Goal: Information Seeking & Learning: Learn about a topic

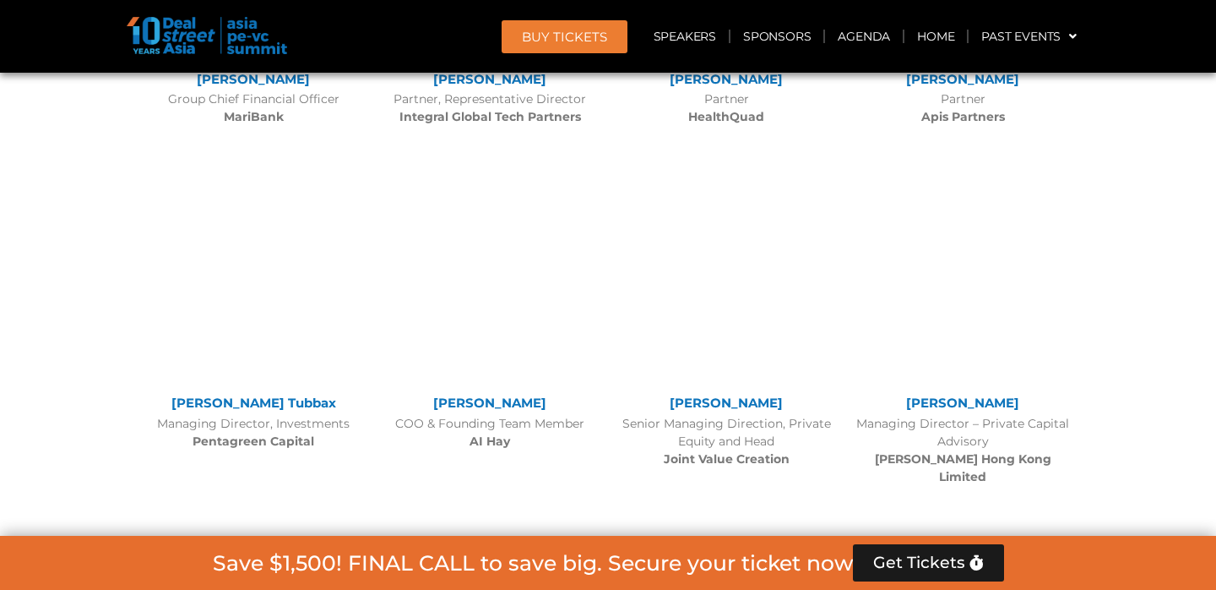
scroll to position [10474, 0]
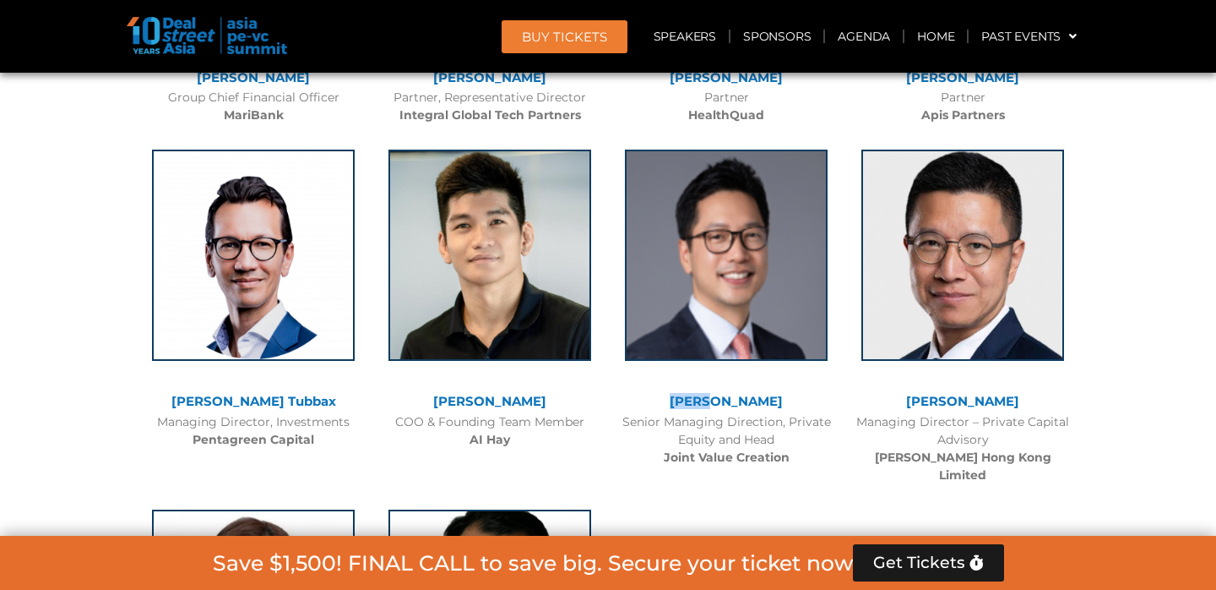
click at [732, 393] on link "[PERSON_NAME]" at bounding box center [726, 401] width 113 height 16
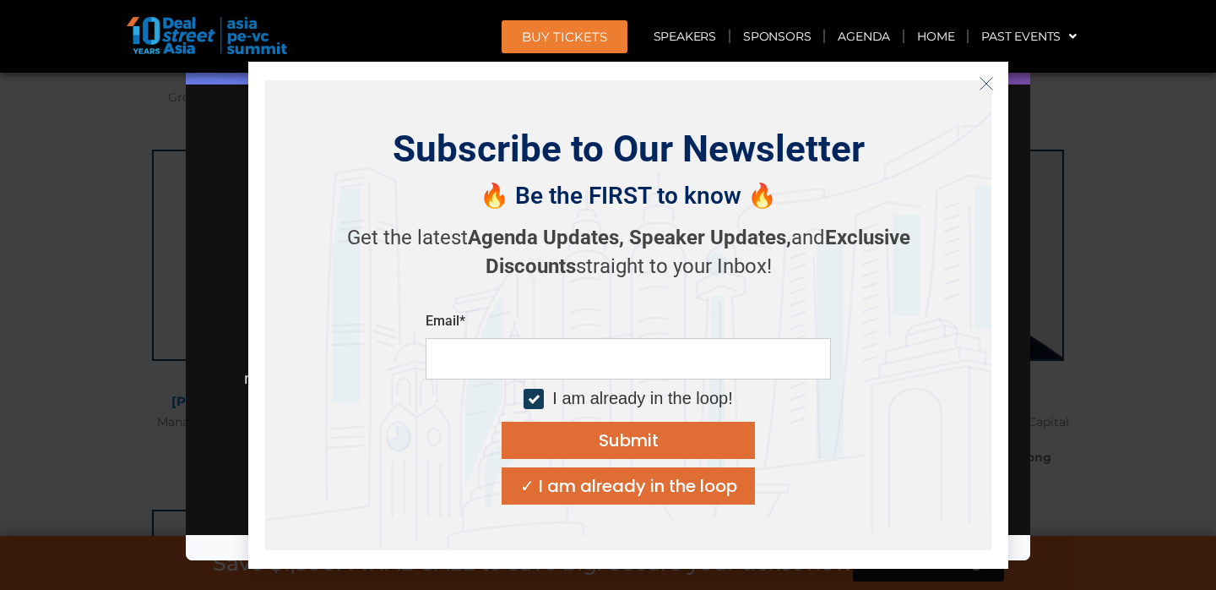
scroll to position [176, 0]
click at [986, 84] on icon "Close" at bounding box center [986, 83] width 15 height 15
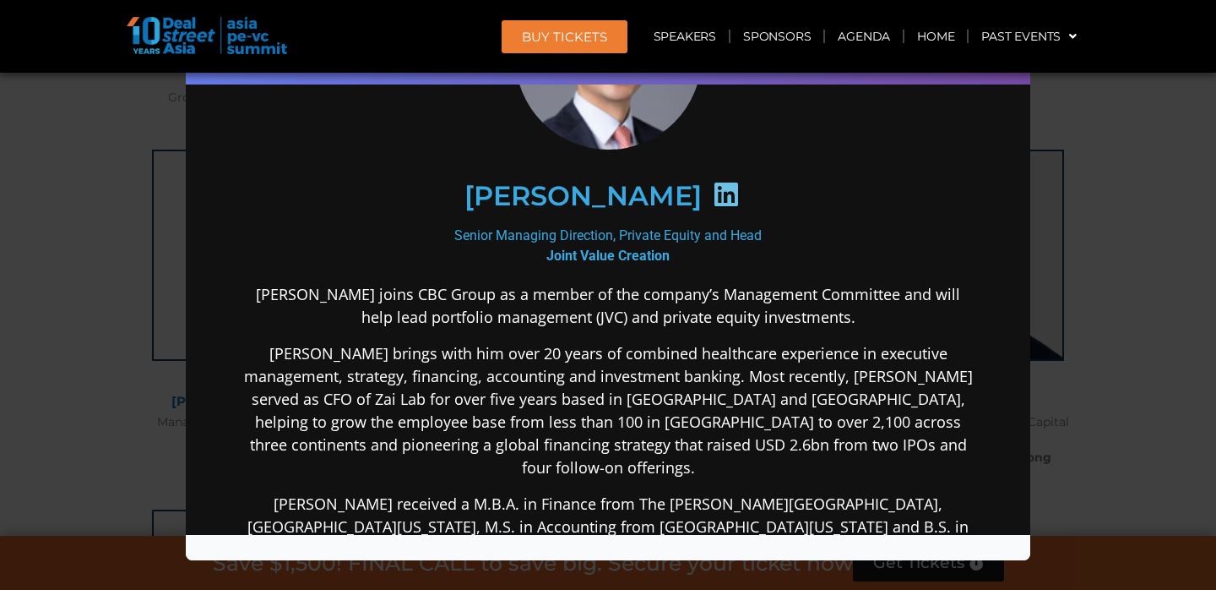
click at [1107, 260] on div "Speaker Profile ×" at bounding box center [608, 295] width 1216 height 590
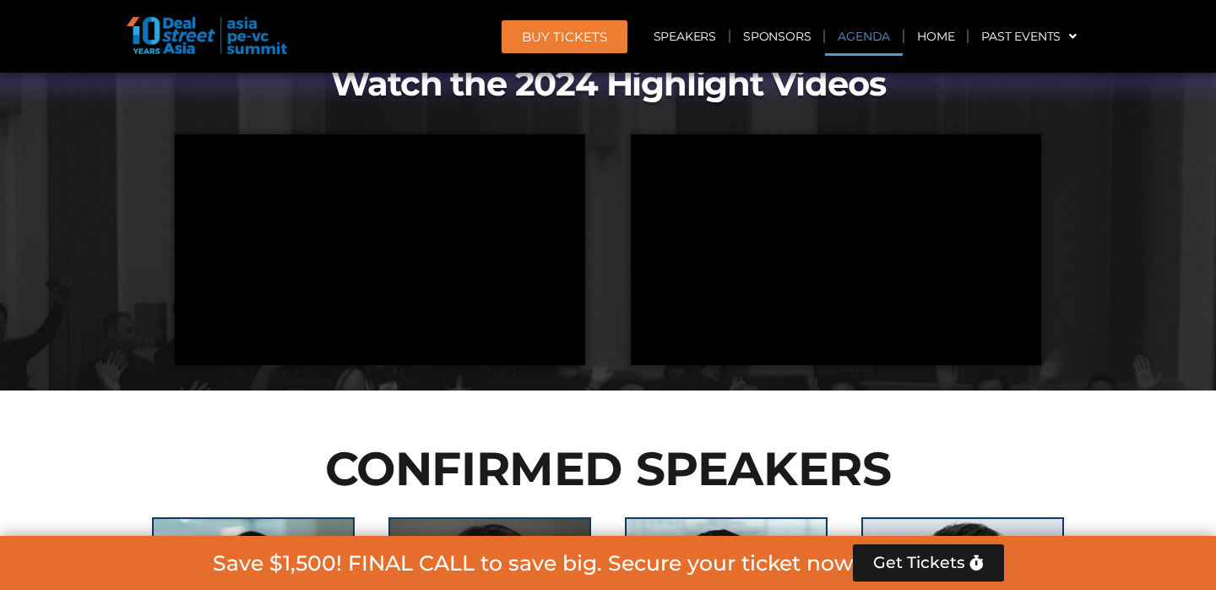
scroll to position [963, 0]
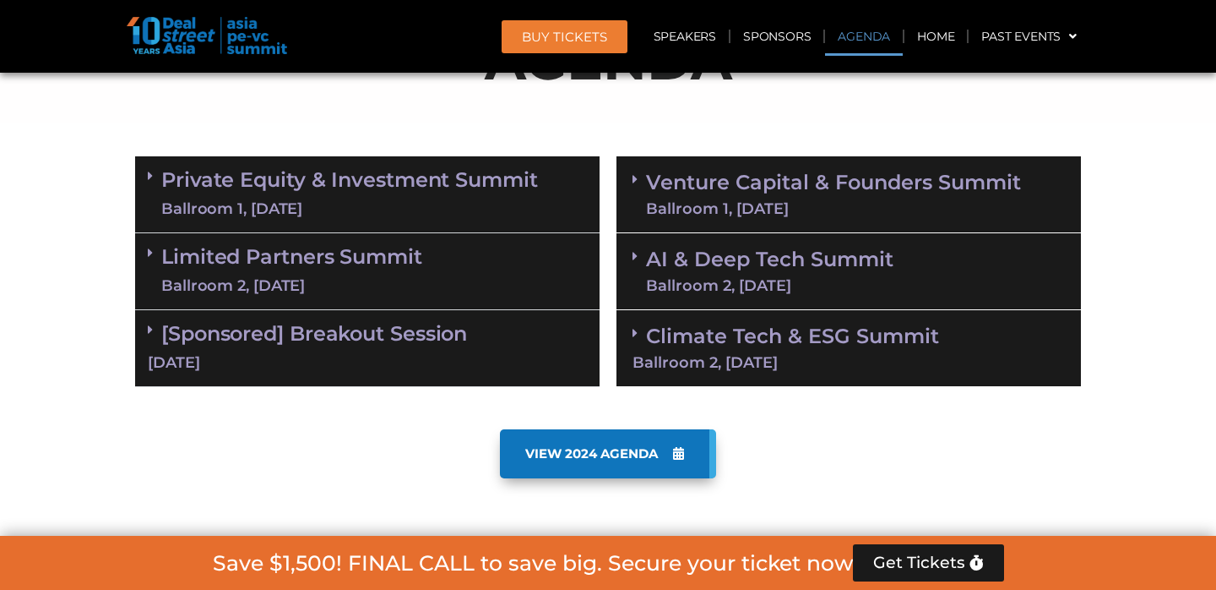
click at [367, 260] on link "Limited Partners Summit Ballroom 2, 10 Sept" at bounding box center [291, 271] width 261 height 51
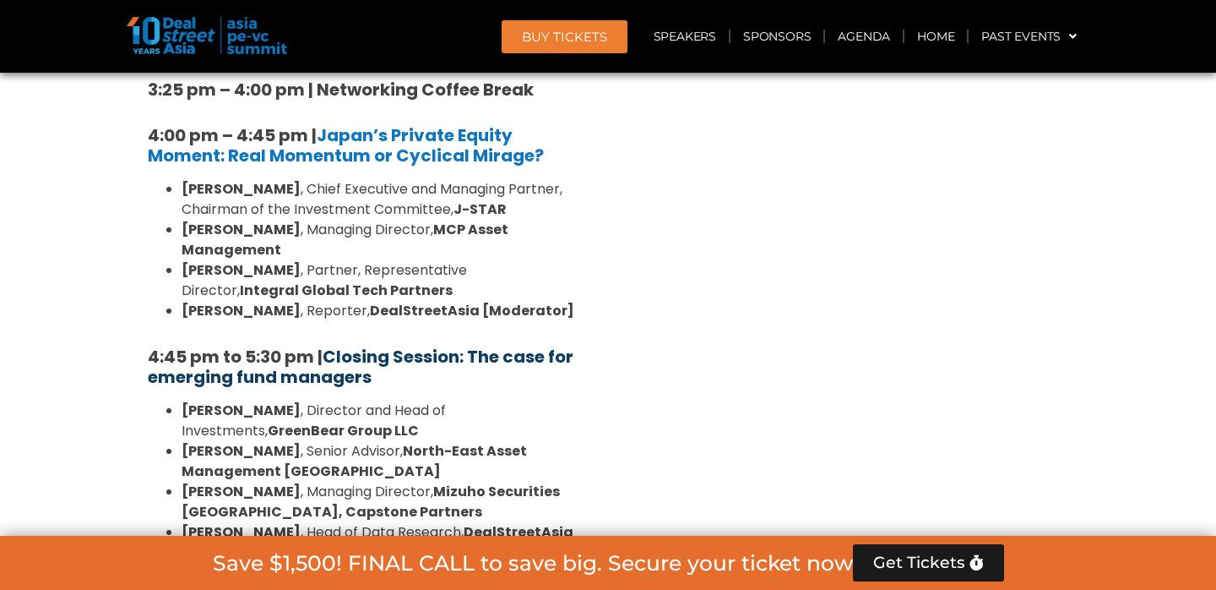
scroll to position [2470, 0]
click at [344, 345] on link "Closing Session: The case for emerging fund managers" at bounding box center [361, 367] width 426 height 44
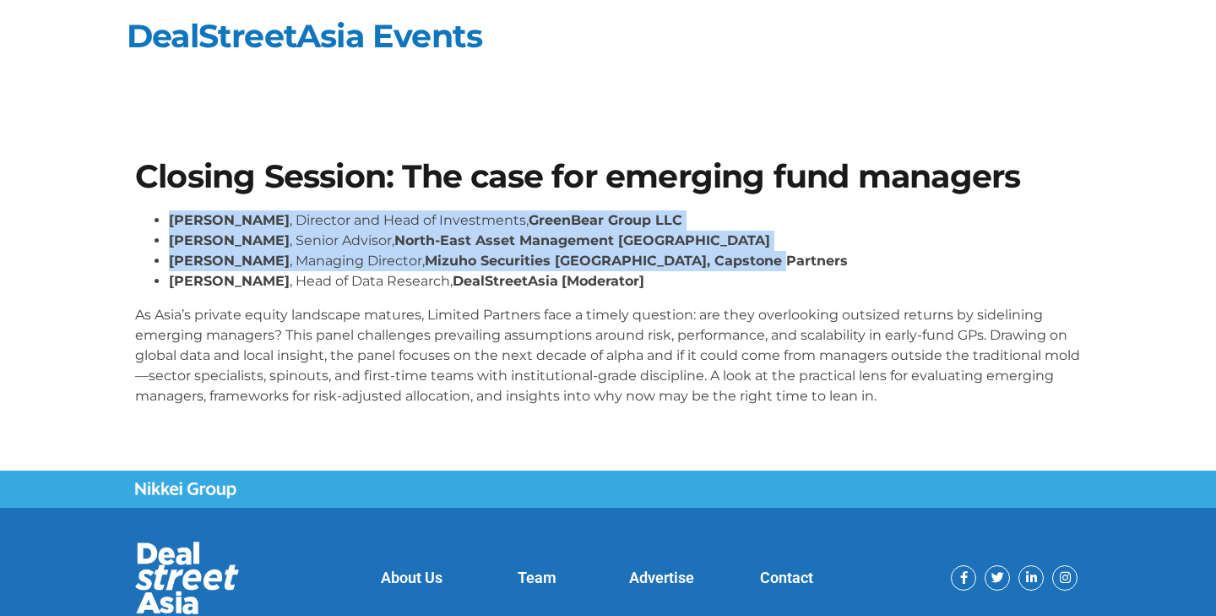
drag, startPoint x: 149, startPoint y: 211, endPoint x: 745, endPoint y: 264, distance: 598.7
click at [745, 264] on ul "[PERSON_NAME] , Director and Head of Investments, GreenBear Group LLC [PERSON_N…" at bounding box center [608, 250] width 946 height 81
copy ul "[PERSON_NAME] , Director and Head of Investments, GreenBear Group LLC [PERSON_N…"
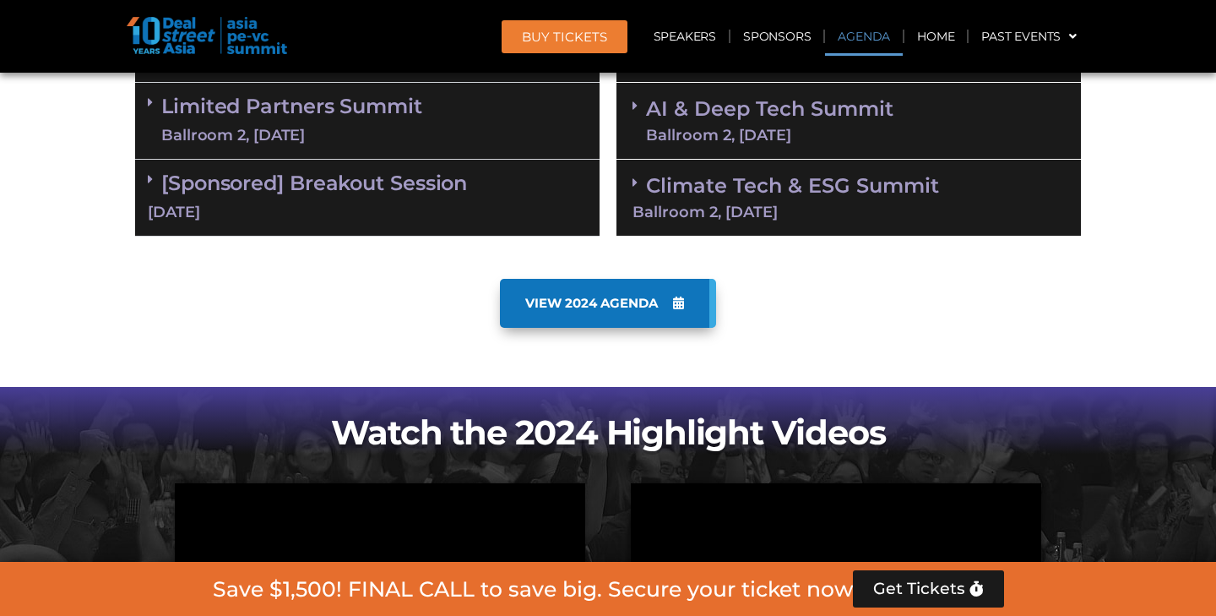
scroll to position [1104, 0]
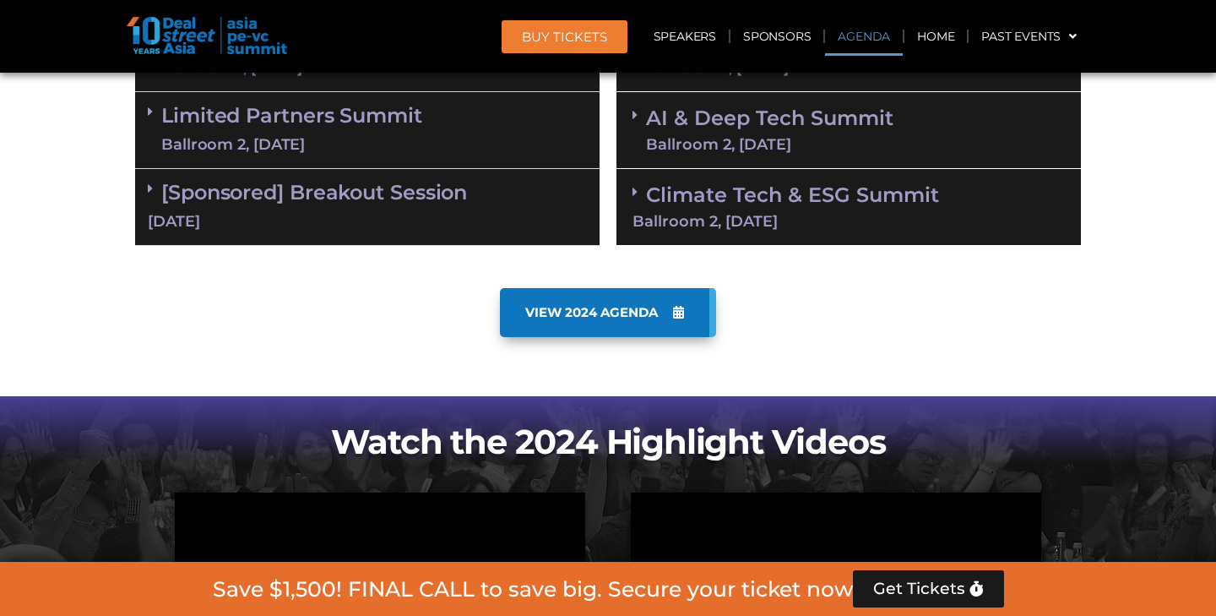
click at [858, 112] on link "AI & Deep Tech Summit Ballroom 2, 11 Sept" at bounding box center [770, 130] width 248 height 44
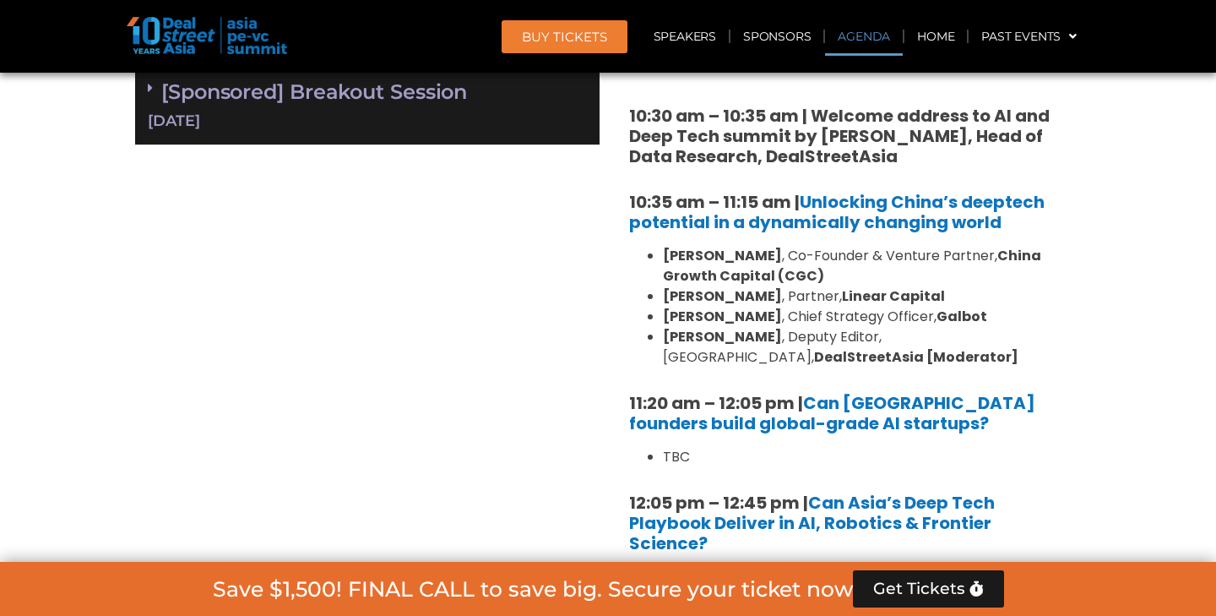
scroll to position [1215, 0]
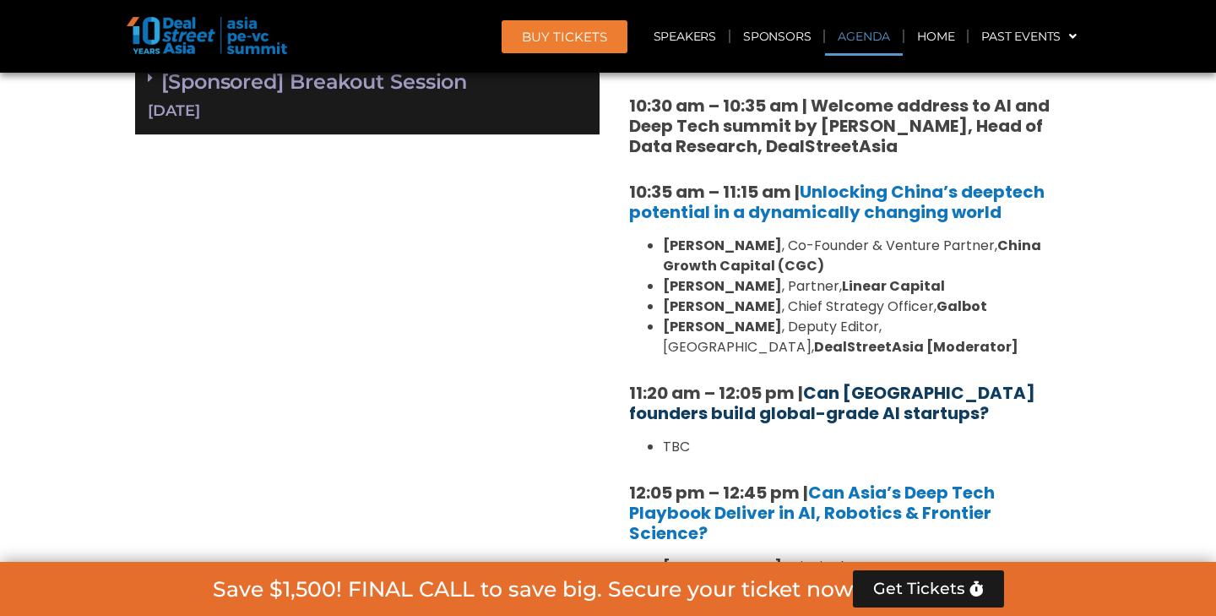
drag, startPoint x: 919, startPoint y: 413, endPoint x: 808, endPoint y: 391, distance: 112.8
click at [808, 391] on h5 "11:20 am – 12:05 pm | Can Southeast Asia founders build global-grade AI startup…" at bounding box center [848, 403] width 439 height 41
copy strong "11:20 am – 12:05 pm | Can Southeast Asia founders build global-grade AI startup…"
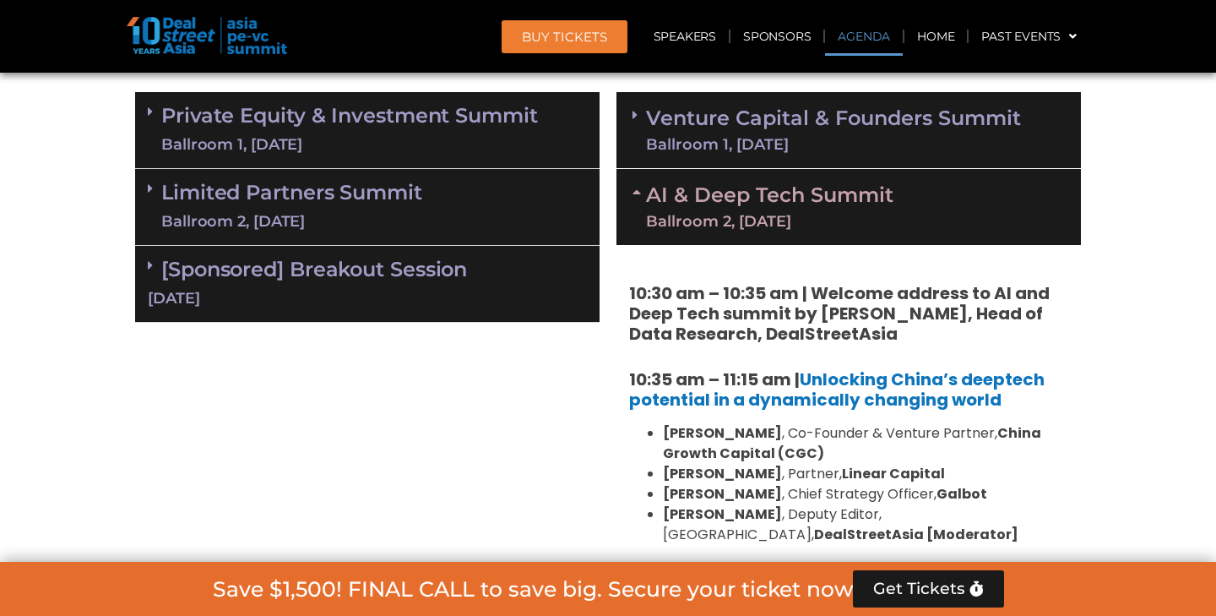
scroll to position [1004, 0]
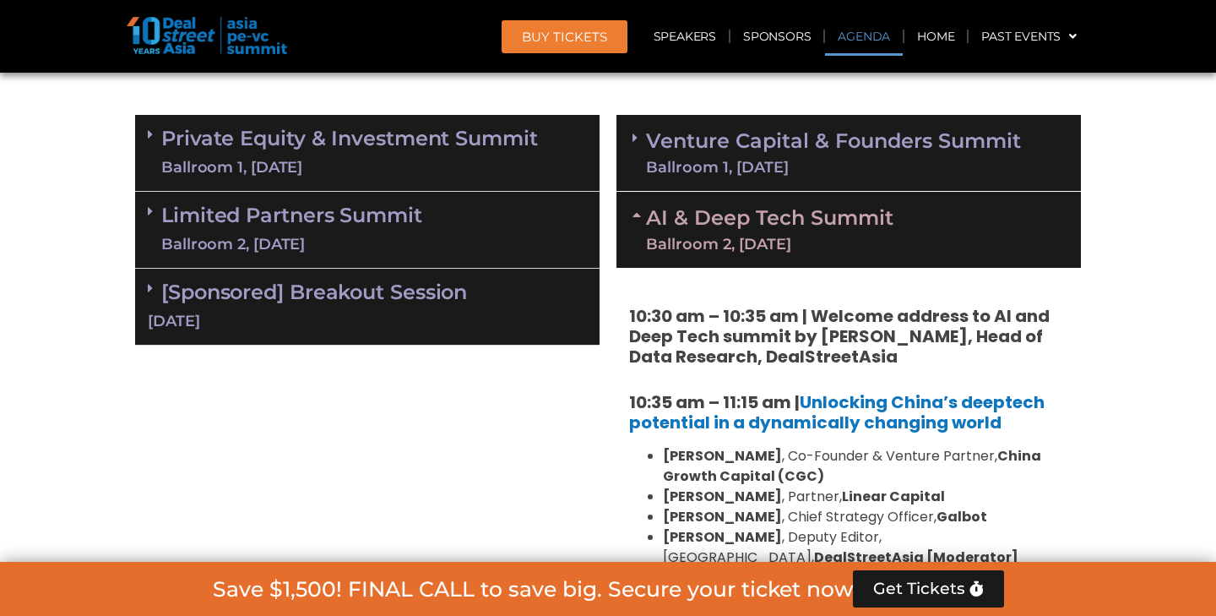
click at [786, 138] on link "Venture Capital & Founders​ Summit Ballroom 1, 11 Sept" at bounding box center [833, 153] width 375 height 44
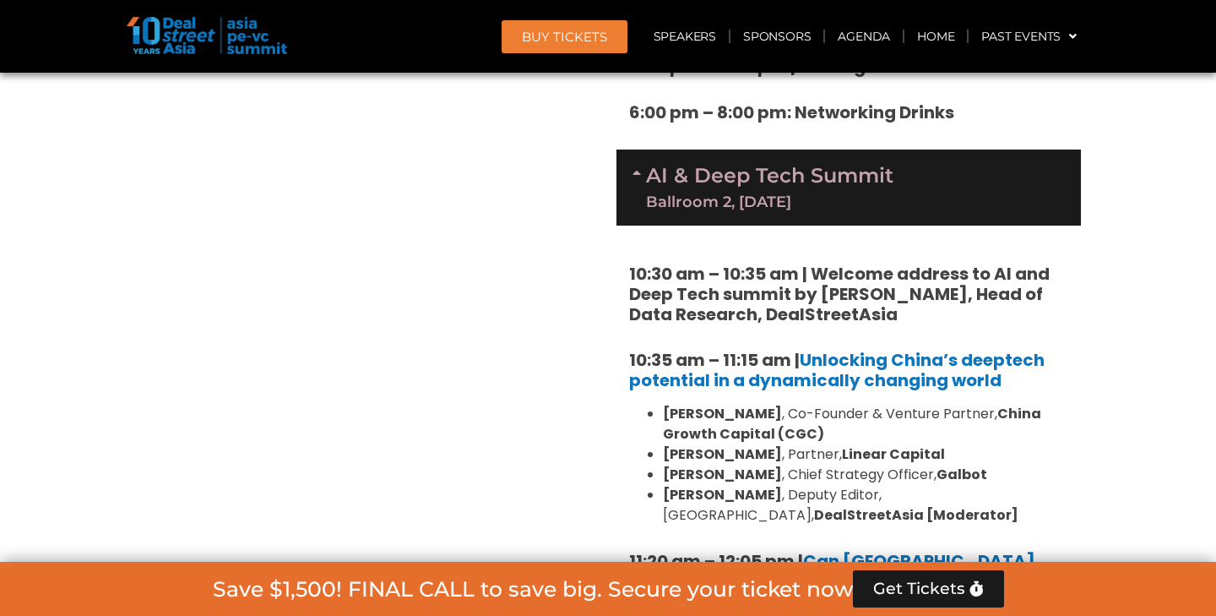
scroll to position [3217, 0]
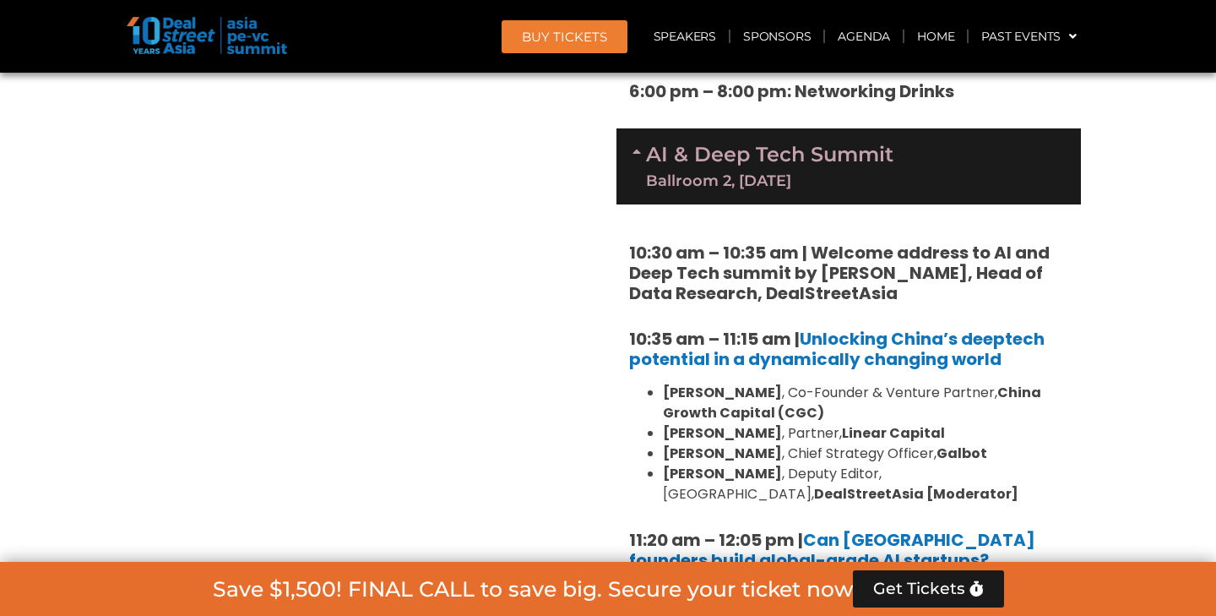
click at [980, 584] on li "TBC" at bounding box center [865, 594] width 405 height 20
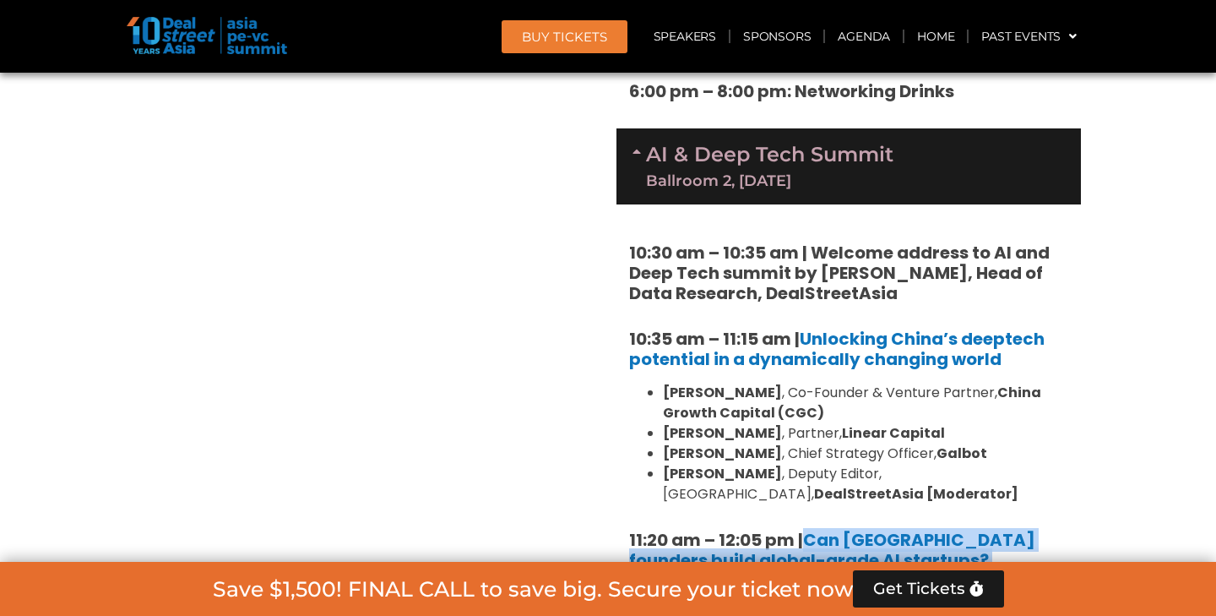
drag, startPoint x: 918, startPoint y: 448, endPoint x: 803, endPoint y: 415, distance: 119.5
click at [803, 415] on div "10:30 am – 10:35 am | Welcome address to AI and Deep Tech summit by Andi Haswid…" at bounding box center [849, 561] width 465 height 715
copy div "Can [GEOGRAPHIC_DATA] founders build global-grade AI startups?"
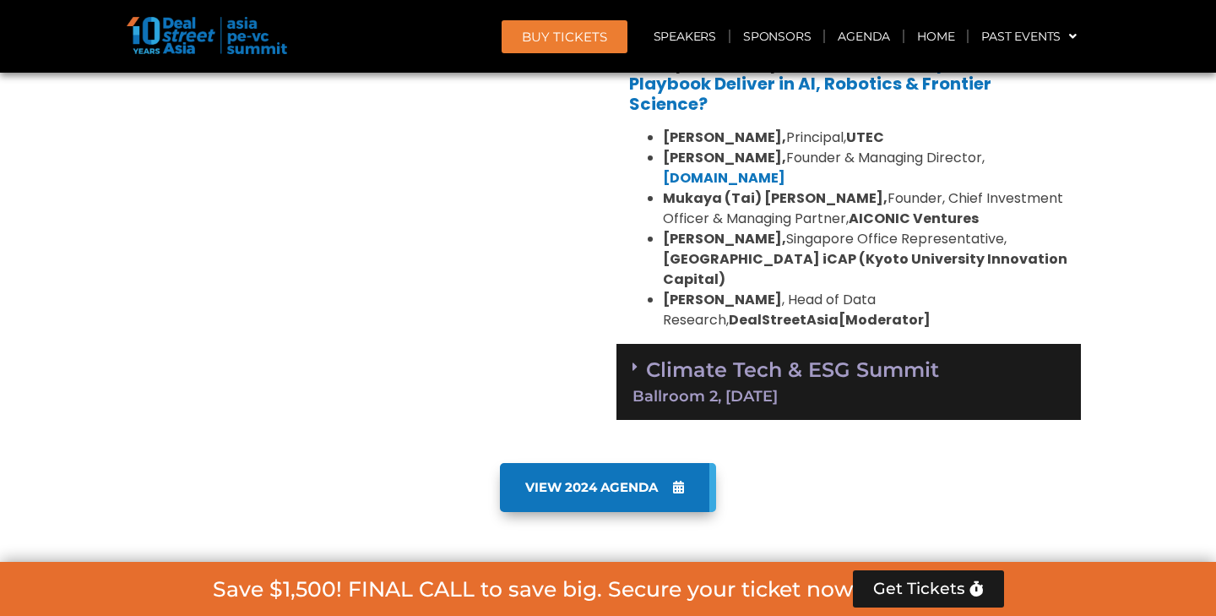
scroll to position [3788, 0]
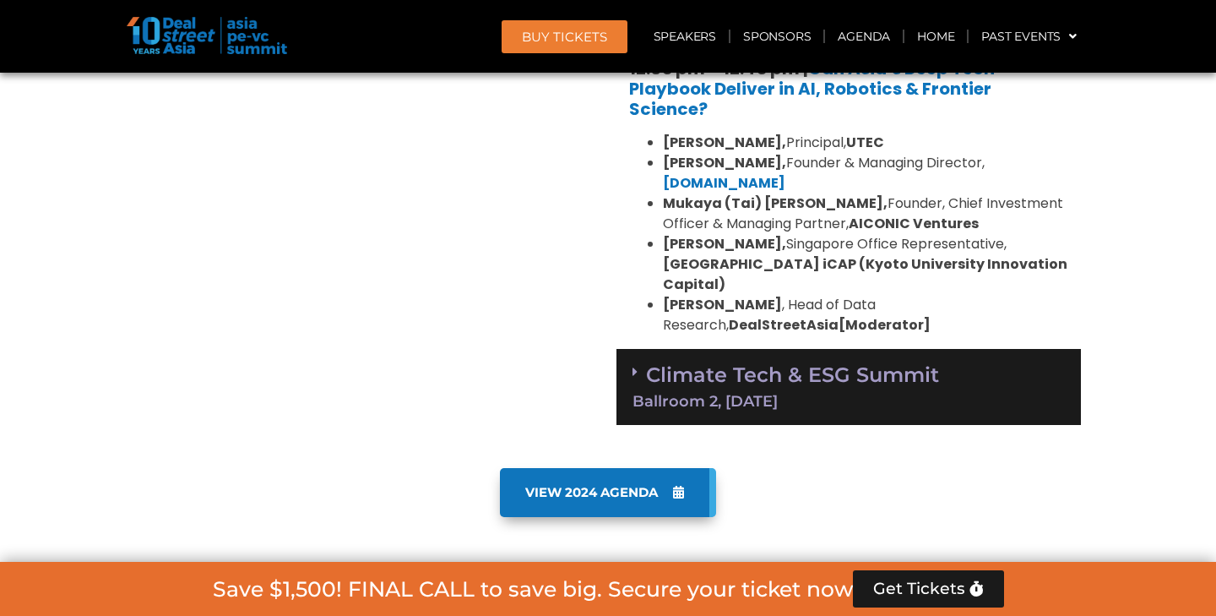
click at [761, 362] on link "Climate Tech & ESG Summit Ballroom 2, 11 Sept" at bounding box center [849, 385] width 432 height 46
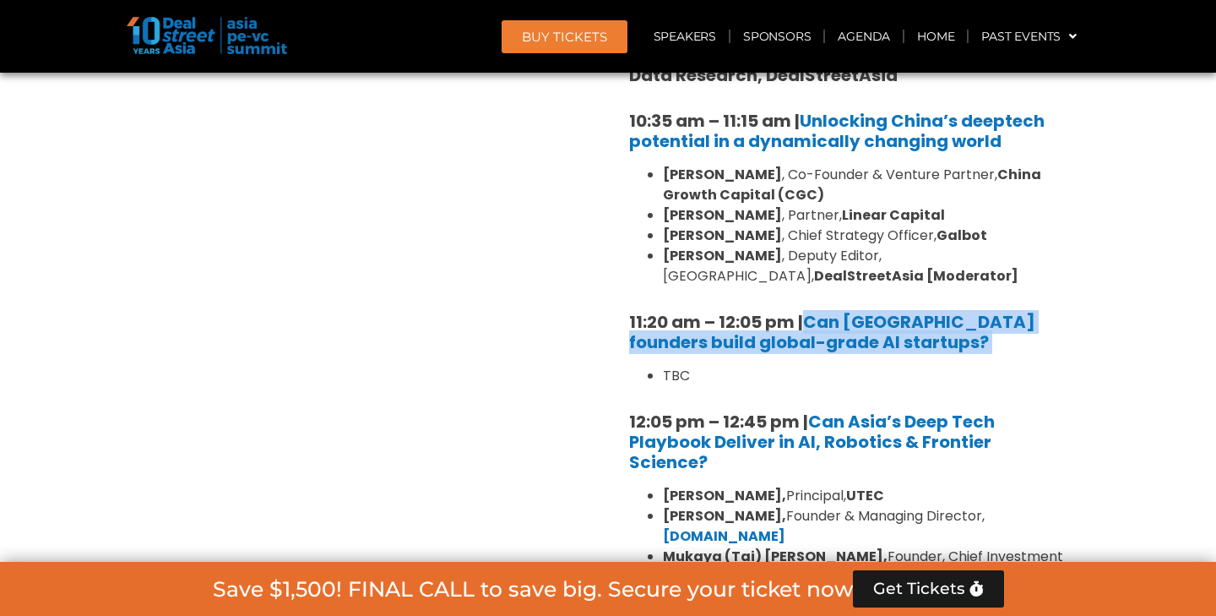
scroll to position [3423, 0]
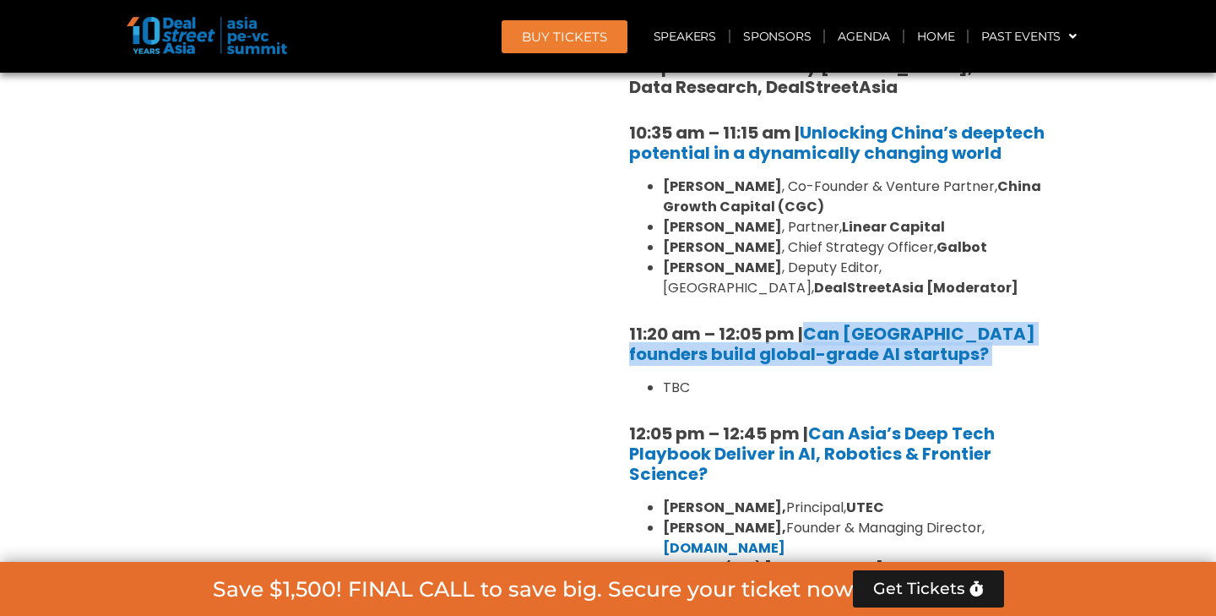
click at [708, 518] on b "[PERSON_NAME]," at bounding box center [724, 527] width 123 height 19
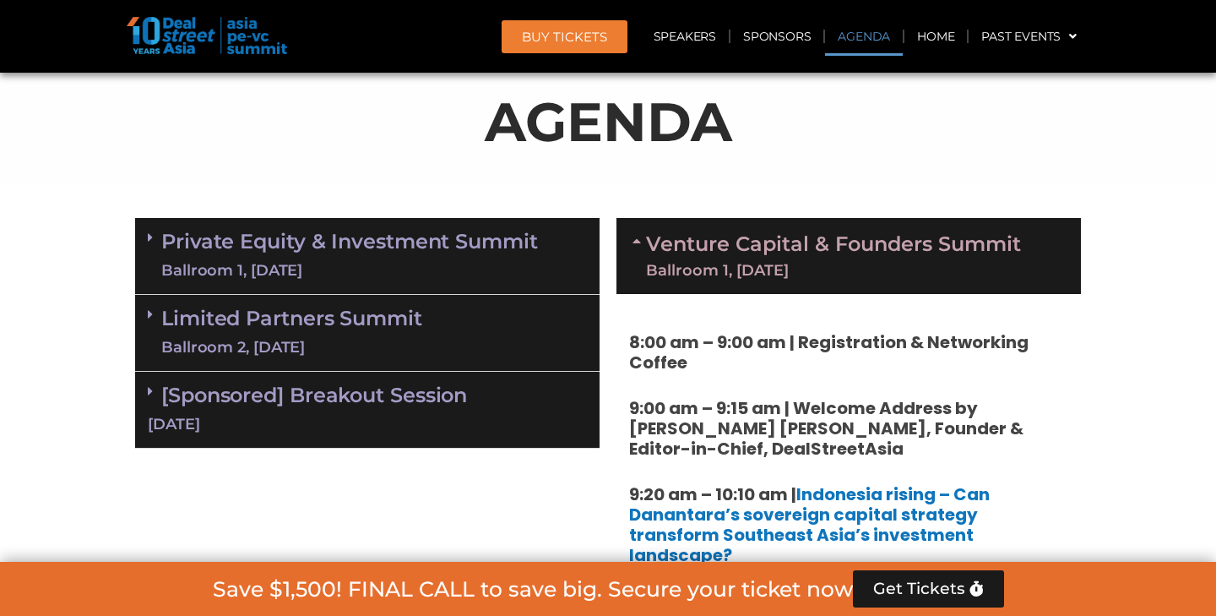
scroll to position [1189, 0]
